Goal: Transaction & Acquisition: Download file/media

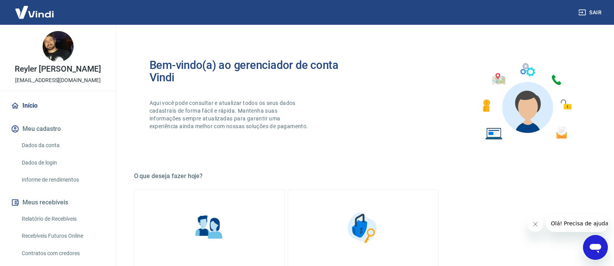
click at [47, 104] on link "Início" at bounding box center [57, 105] width 97 height 17
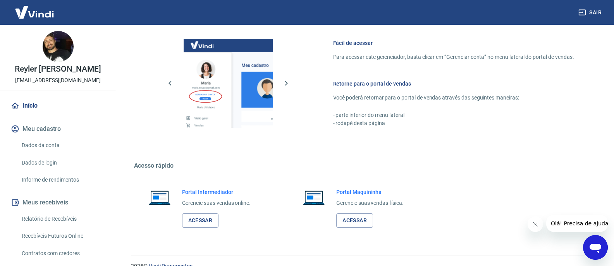
scroll to position [338, 0]
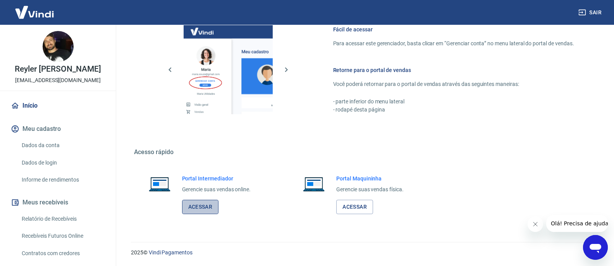
click at [207, 201] on link "Acessar" at bounding box center [200, 207] width 37 height 14
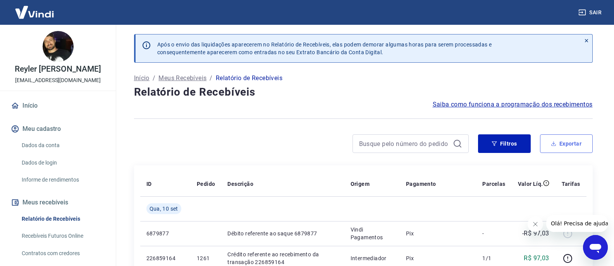
click at [557, 141] on button "Exportar" at bounding box center [566, 143] width 53 height 19
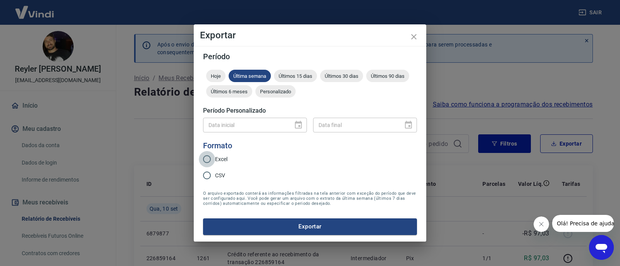
click at [208, 158] on input "Excel" at bounding box center [207, 159] width 16 height 16
radio input "true"
click at [256, 222] on button "Exportar" at bounding box center [310, 227] width 214 height 16
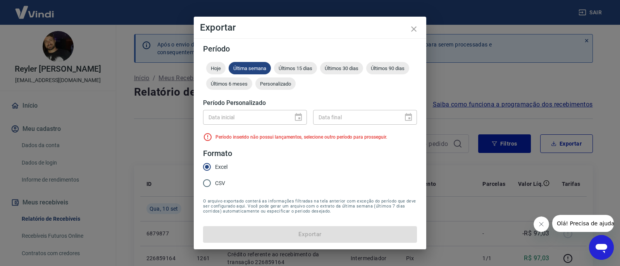
click at [296, 117] on div "Data inicial" at bounding box center [255, 117] width 104 height 14
click at [266, 88] on div "Personalizado" at bounding box center [275, 83] width 40 height 12
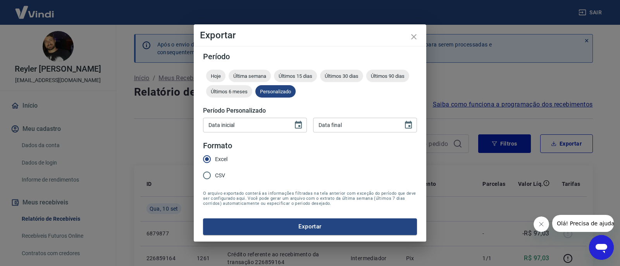
click at [285, 123] on input "Data inicial" at bounding box center [245, 125] width 84 height 14
type input "[DATE]"
click at [334, 128] on input "DD/MM/YYYY" at bounding box center [355, 125] width 84 height 14
type input "[DATE]"
click at [351, 161] on form "Período Hoje Última semana Últimos 15 dias Últimos 30 dias Últimos 90 dias Últi…" at bounding box center [310, 144] width 214 height 182
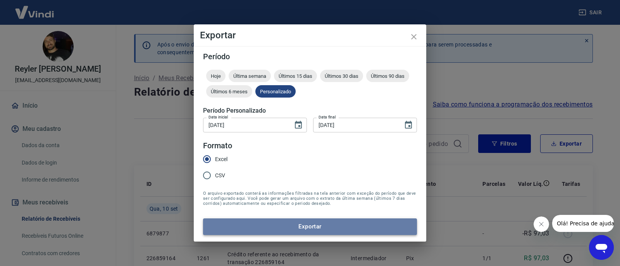
click at [318, 230] on button "Exportar" at bounding box center [310, 227] width 214 height 16
